Goal: Task Accomplishment & Management: Use online tool/utility

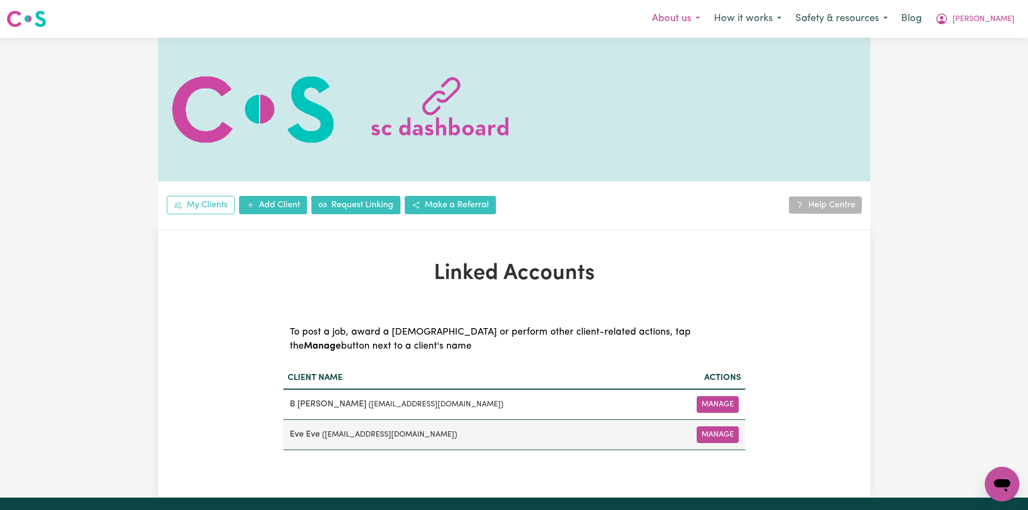
click at [707, 19] on button "About us" at bounding box center [676, 19] width 62 height 23
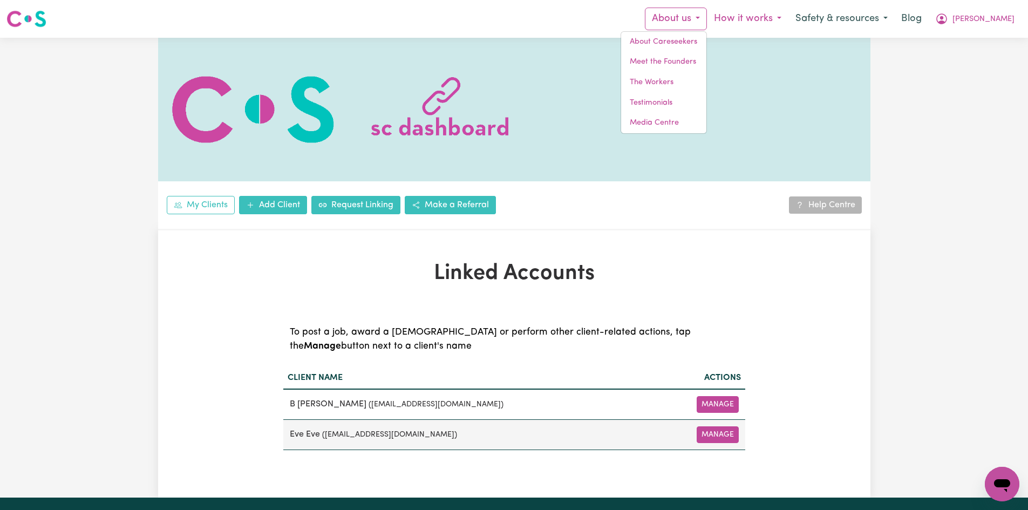
click at [789, 17] on button "How it works" at bounding box center [748, 19] width 82 height 23
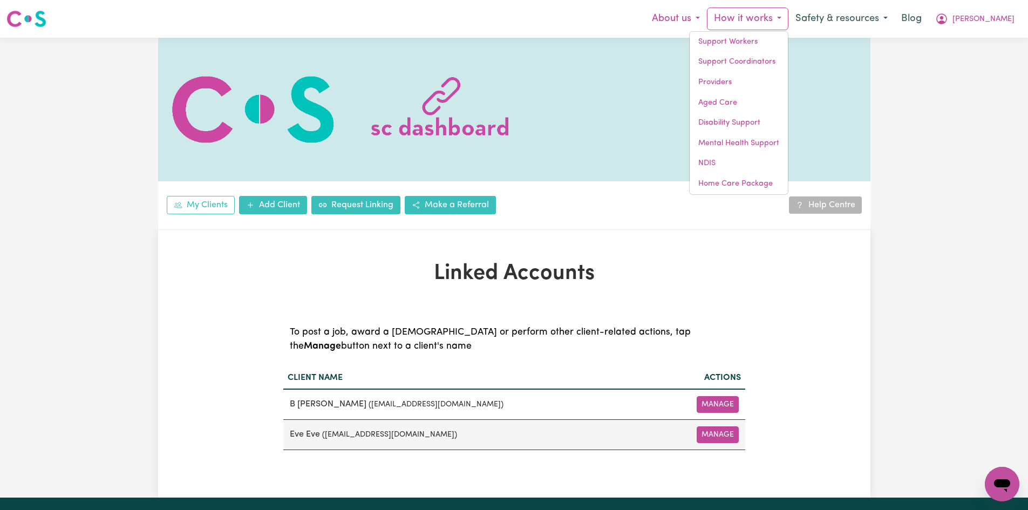
click at [707, 16] on button "About us" at bounding box center [676, 19] width 62 height 23
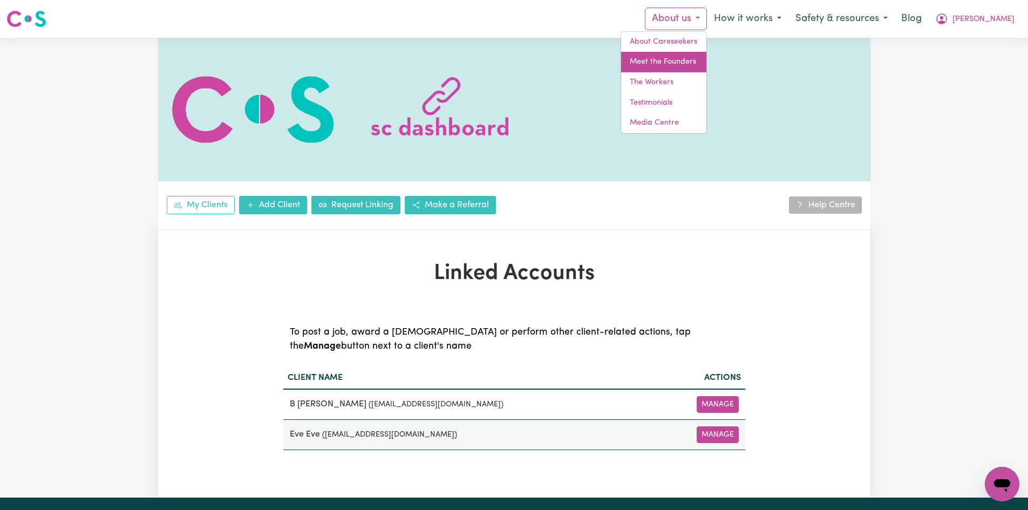
click at [694, 59] on link "Meet the Founders" at bounding box center [663, 62] width 85 height 21
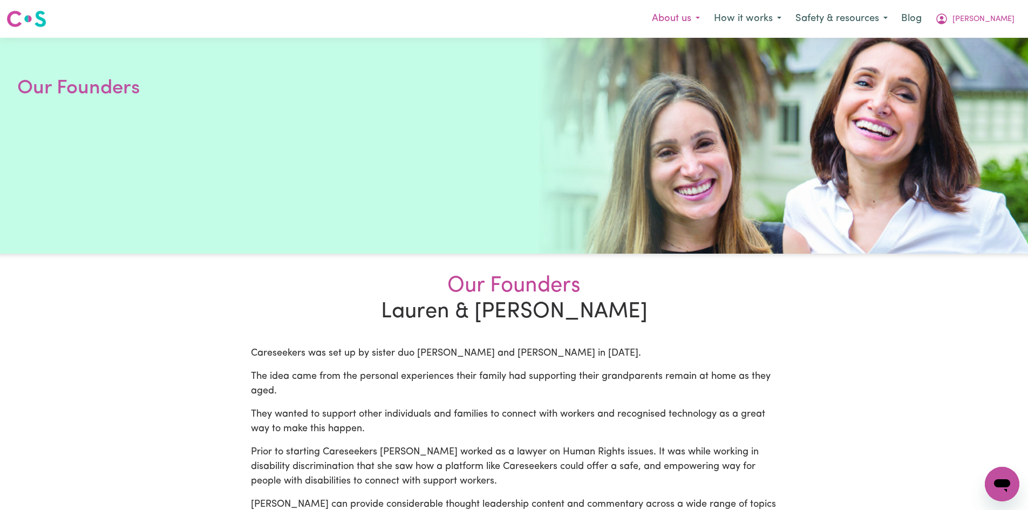
click at [705, 23] on button "About us" at bounding box center [676, 19] width 62 height 23
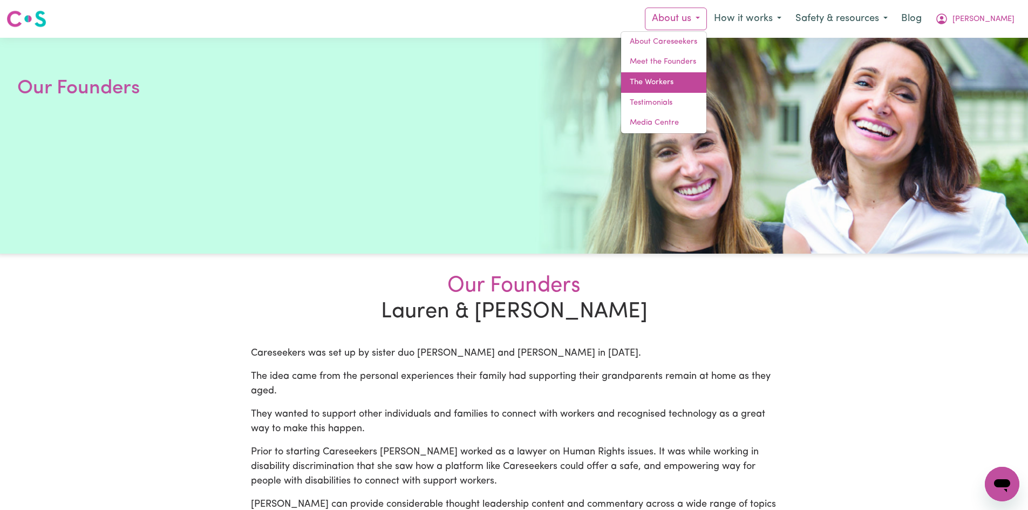
click at [697, 84] on link "The Workers" at bounding box center [663, 82] width 85 height 21
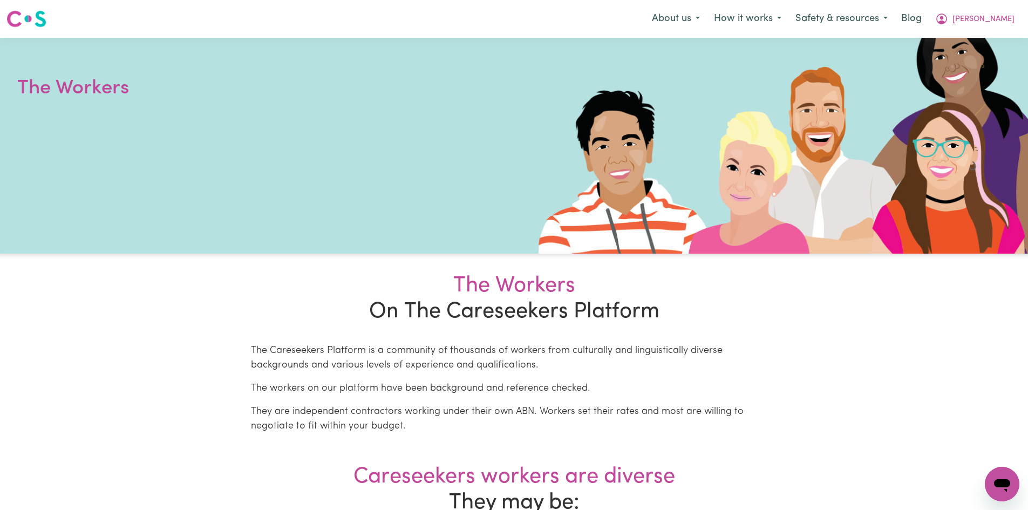
click at [34, 26] on img at bounding box center [26, 18] width 40 height 19
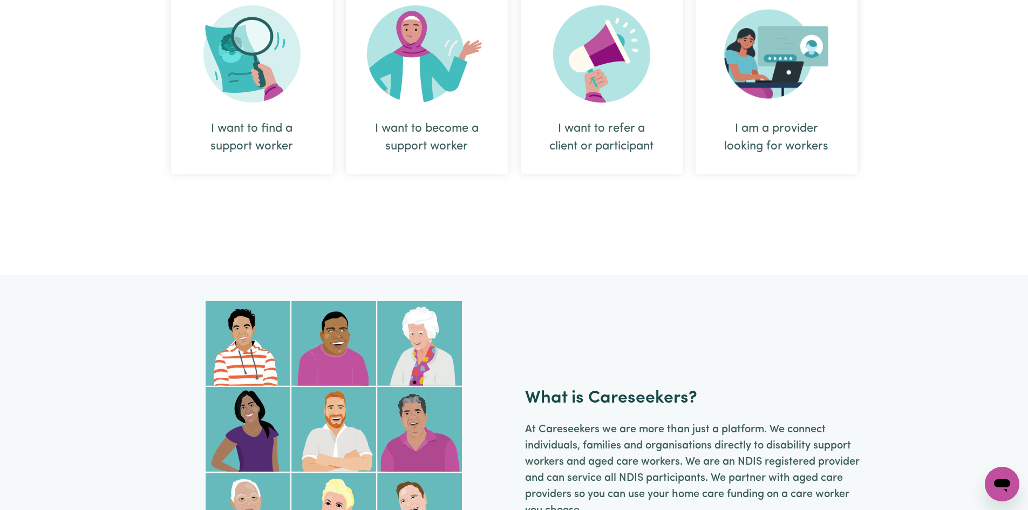
scroll to position [504, 0]
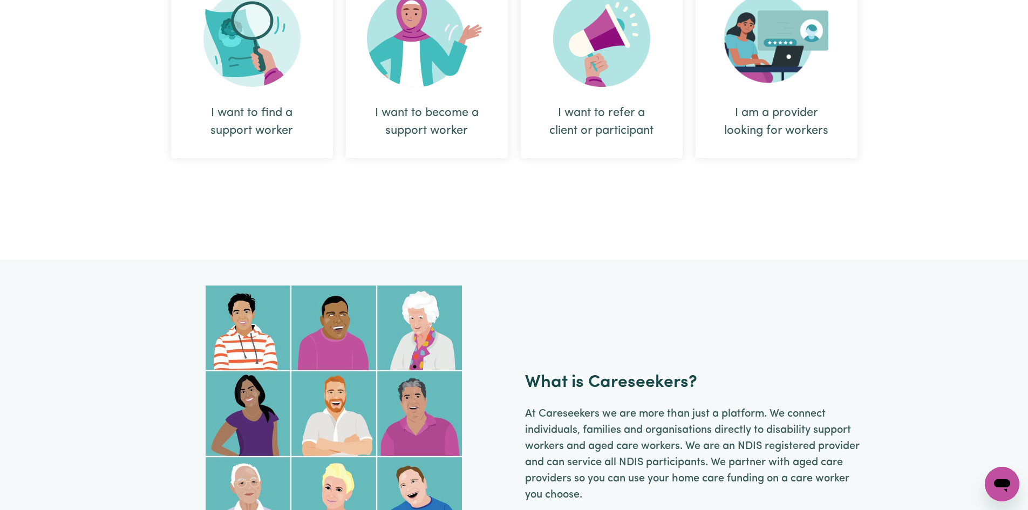
click at [229, 88] on div "I want to find a support worker" at bounding box center [252, 65] width 162 height 186
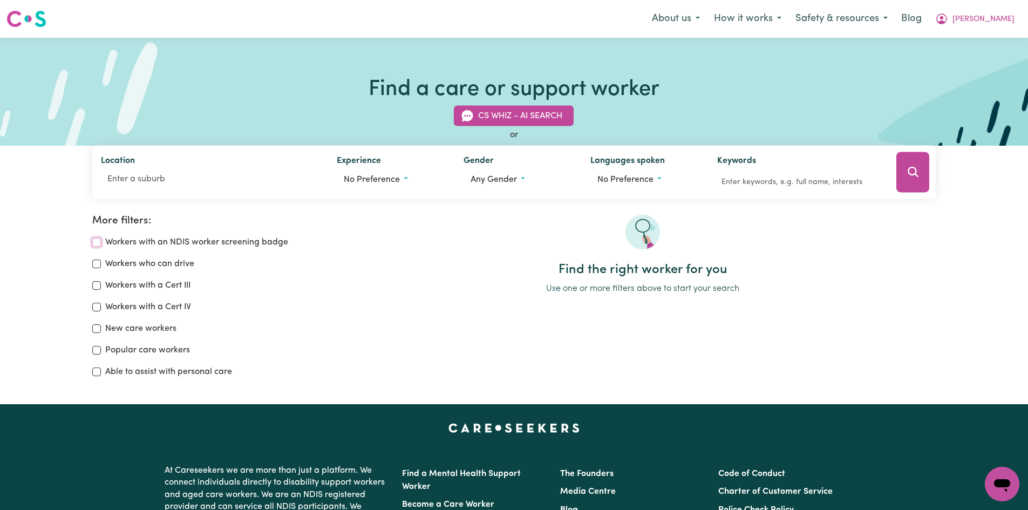
click at [96, 243] on input "Workers with an NDIS worker screening badge" at bounding box center [96, 242] width 9 height 9
checkbox input "true"
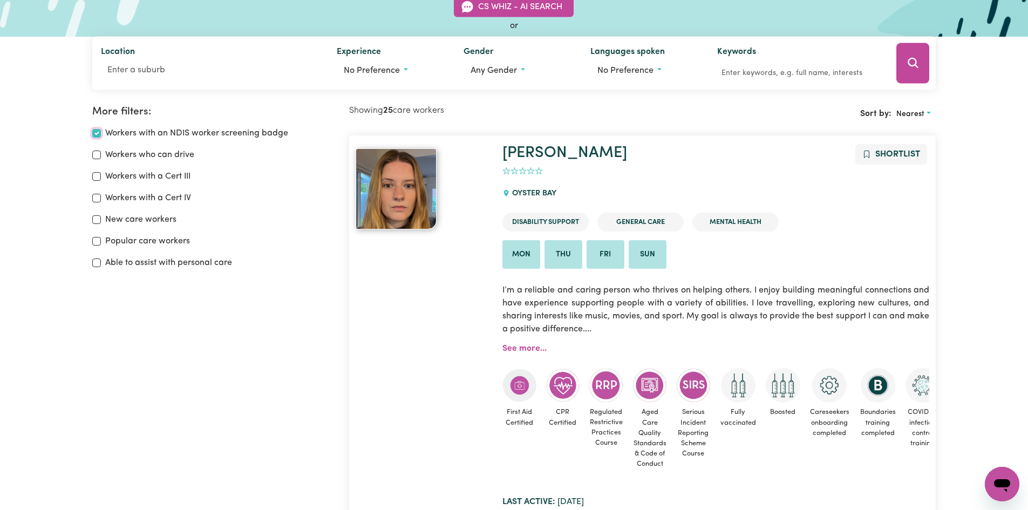
scroll to position [90, 0]
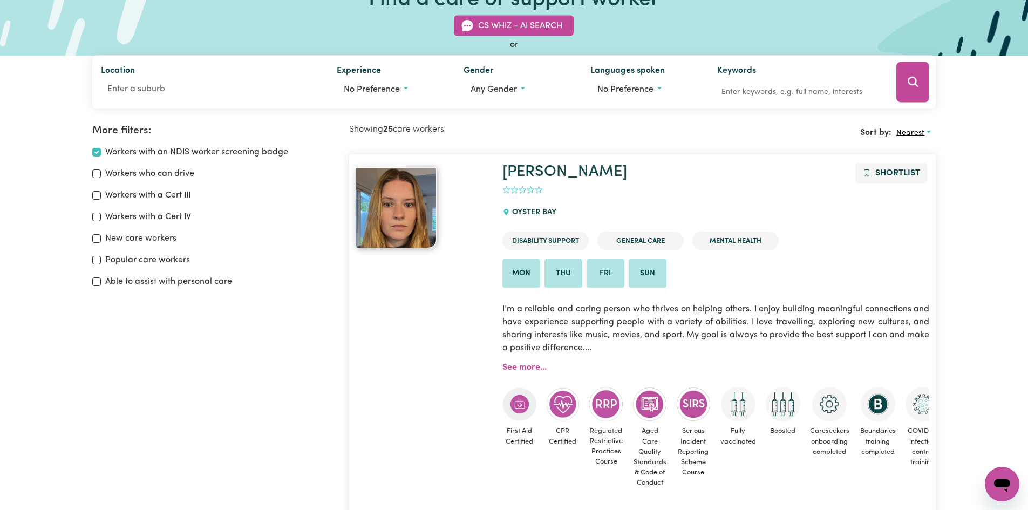
click at [928, 134] on button "Nearest" at bounding box center [914, 133] width 44 height 17
click at [141, 87] on input "Location" at bounding box center [210, 88] width 219 height 19
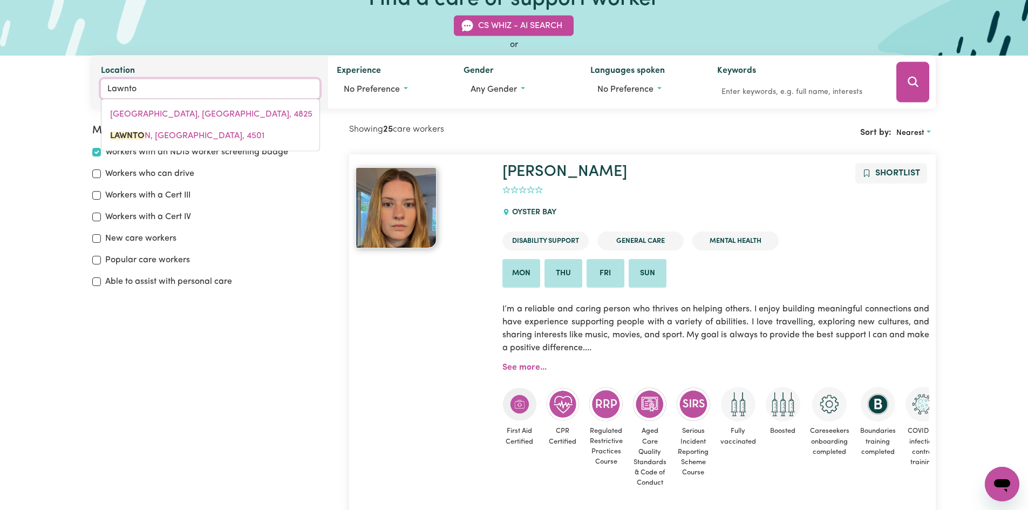
type input "Lawnton"
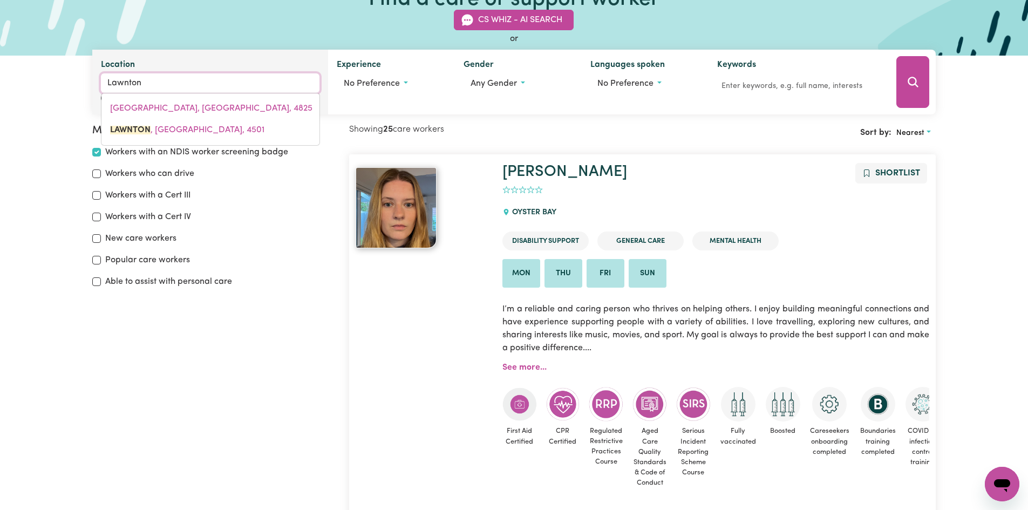
type input "[GEOGRAPHIC_DATA], [GEOGRAPHIC_DATA], 4501"
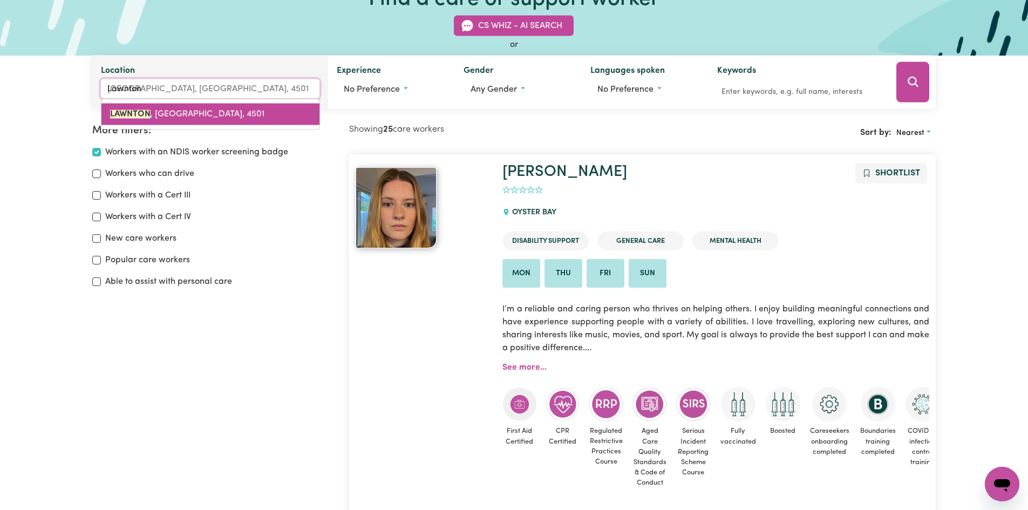
click at [165, 105] on link "[GEOGRAPHIC_DATA] , [GEOGRAPHIC_DATA], 4501" at bounding box center [210, 115] width 218 height 22
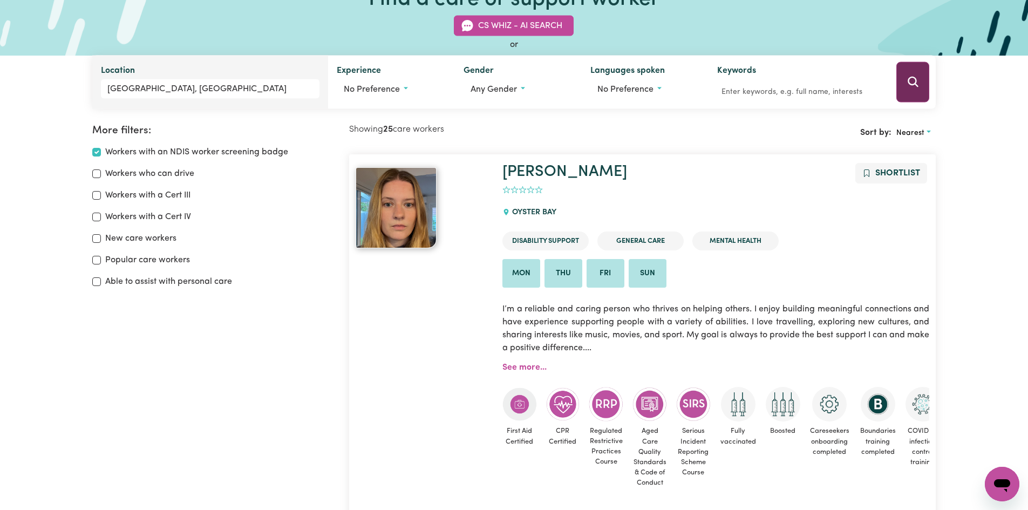
click at [898, 79] on button "Search" at bounding box center [913, 82] width 33 height 40
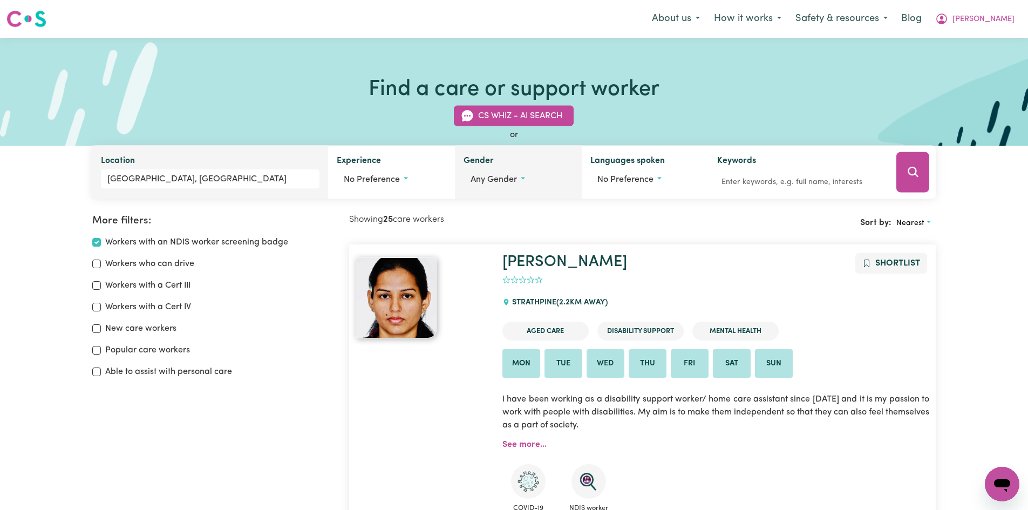
click at [522, 176] on button "Any gender" at bounding box center [519, 179] width 110 height 21
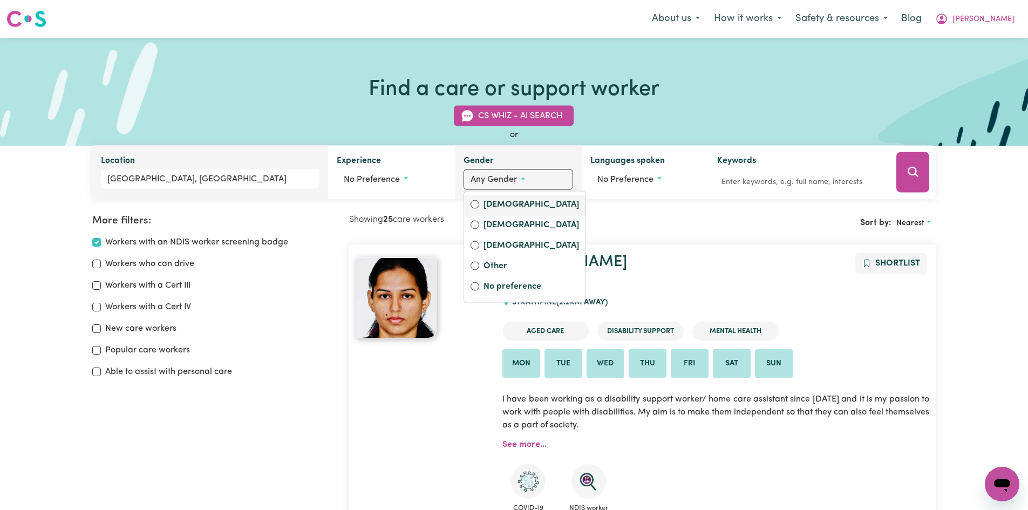
click at [506, 203] on label "[DEMOGRAPHIC_DATA]" at bounding box center [532, 205] width 96 height 15
click at [479, 203] on input "[DEMOGRAPHIC_DATA]" at bounding box center [475, 204] width 9 height 9
radio input "true"
click at [404, 177] on button "No preference" at bounding box center [388, 179] width 108 height 21
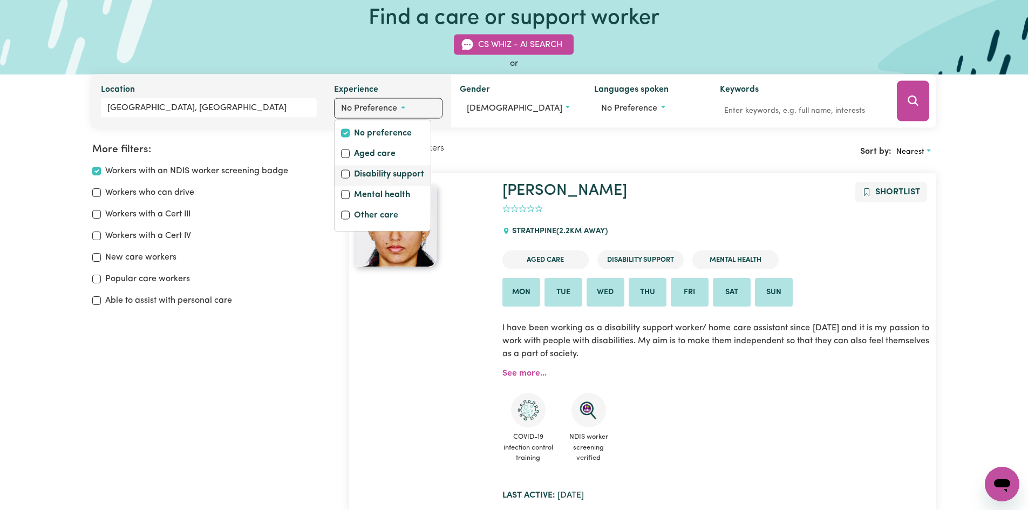
scroll to position [72, 0]
click at [404, 108] on button "No preference" at bounding box center [388, 108] width 108 height 21
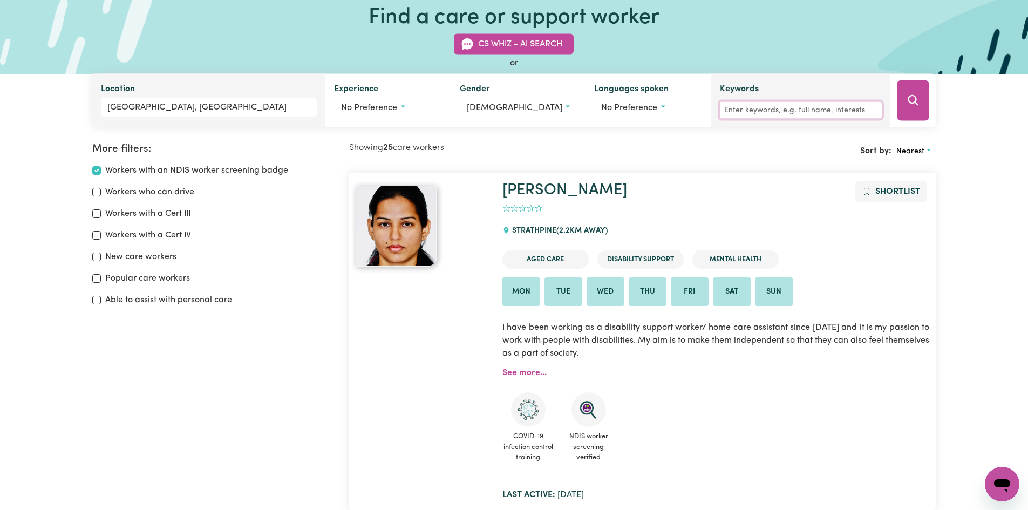
click at [746, 112] on input "Keywords" at bounding box center [801, 110] width 162 height 17
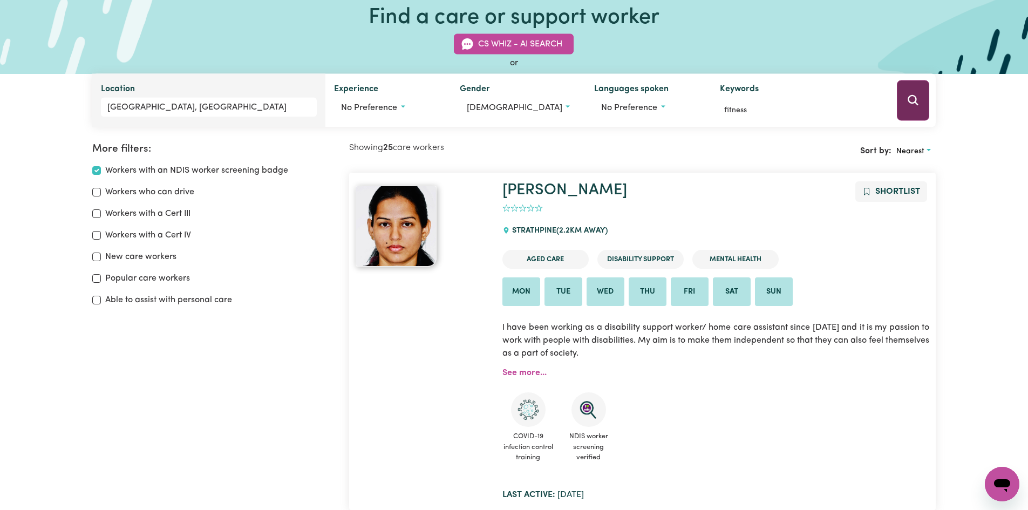
click at [898, 106] on button "Search" at bounding box center [913, 100] width 32 height 40
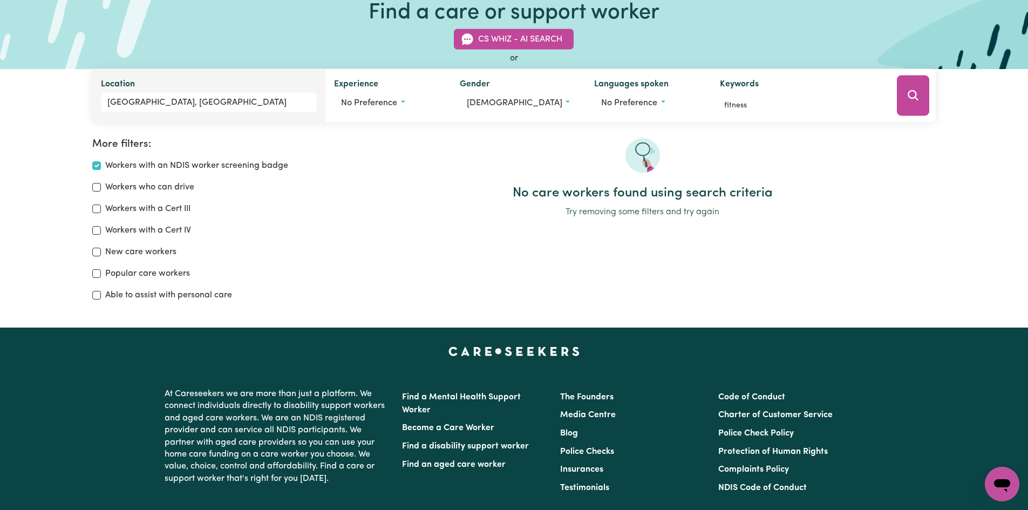
scroll to position [72, 0]
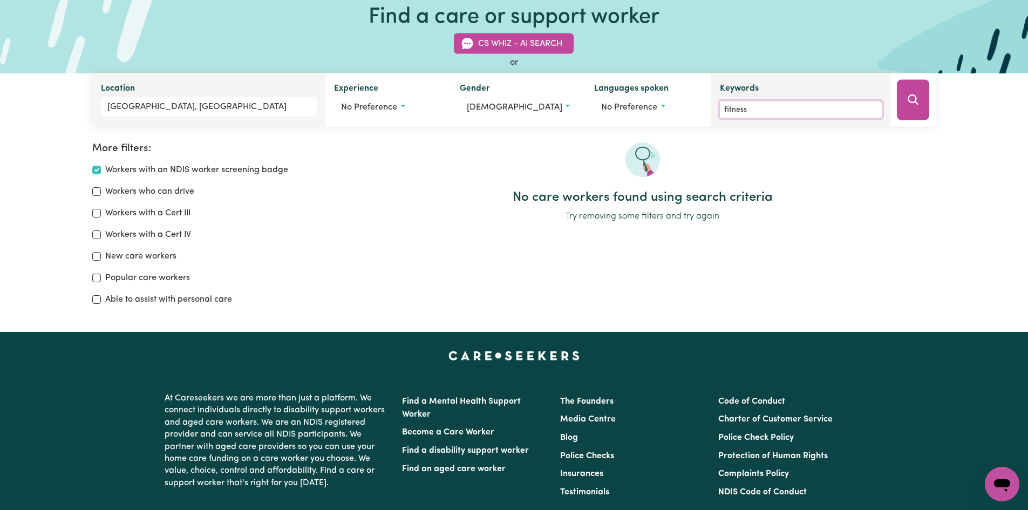
click at [752, 109] on input "fitness" at bounding box center [801, 109] width 162 height 17
type input "f"
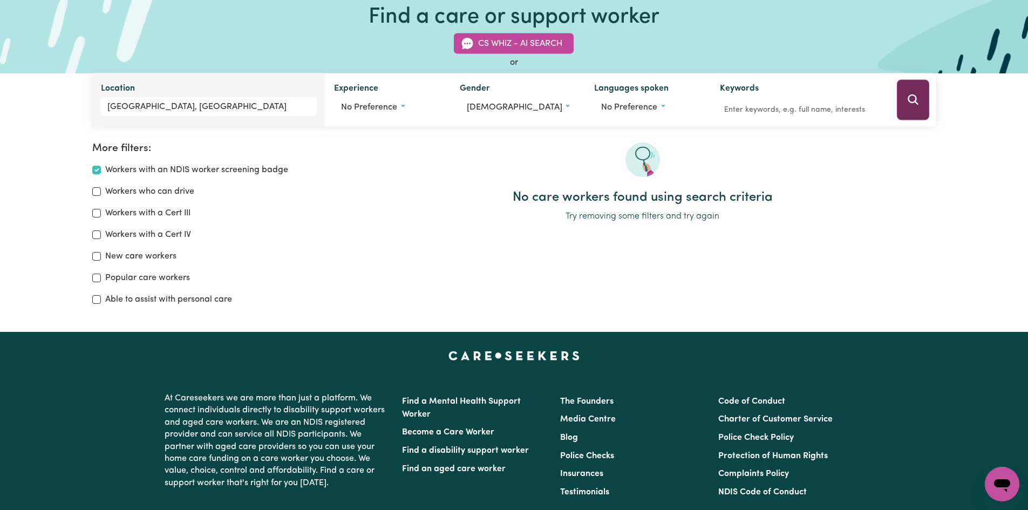
click at [920, 96] on button "Search" at bounding box center [913, 100] width 32 height 40
